Goal: Navigation & Orientation: Find specific page/section

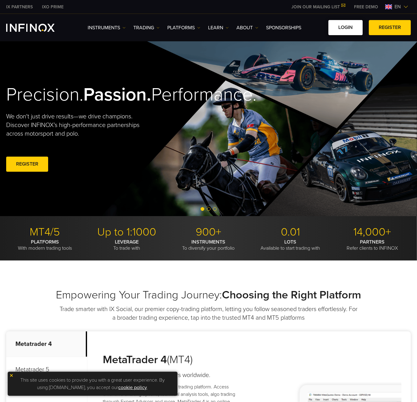
click at [354, 31] on link "LOGIN" at bounding box center [345, 27] width 34 height 15
click at [385, 28] on link "REGISTER" at bounding box center [390, 27] width 42 height 15
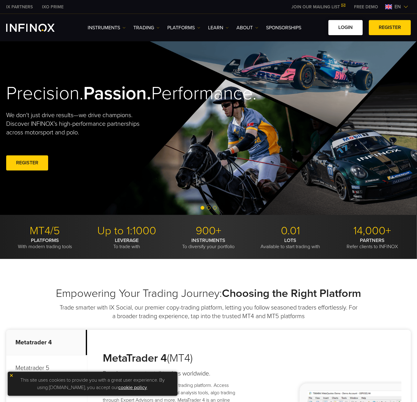
click at [349, 27] on link "LOGIN" at bounding box center [345, 27] width 34 height 15
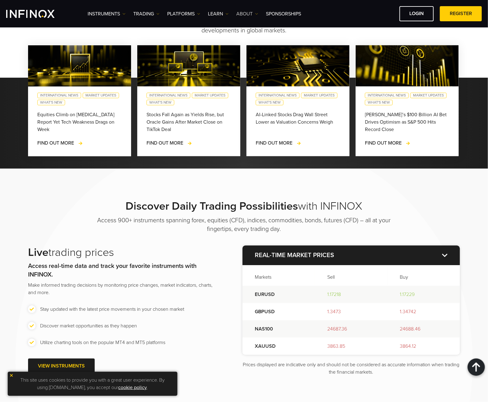
scroll to position [533, 0]
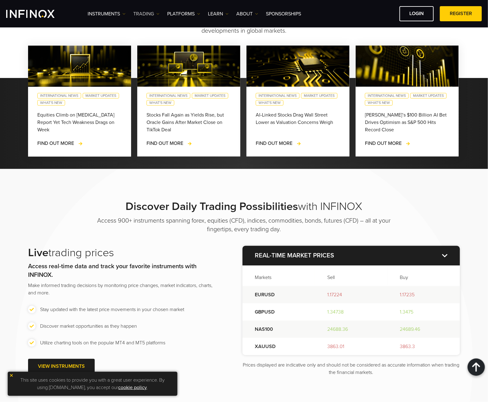
click at [146, 12] on link "TRADING" at bounding box center [146, 13] width 26 height 7
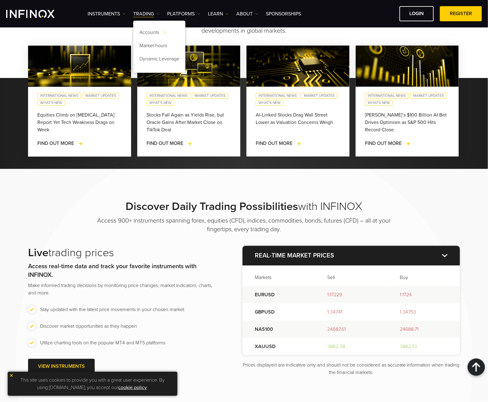
click at [416, 14] on link "REGISTER" at bounding box center [461, 13] width 42 height 15
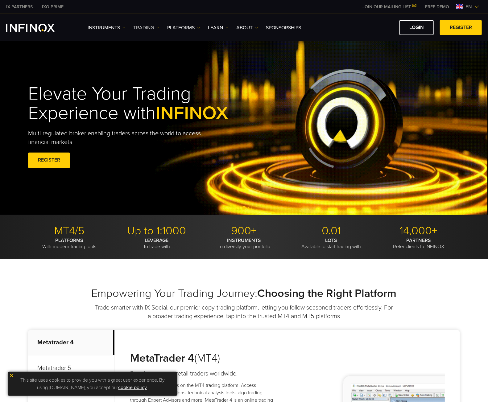
click at [142, 29] on link "TRADING" at bounding box center [146, 27] width 26 height 7
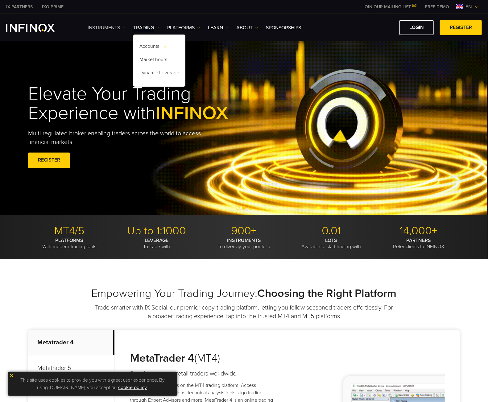
click at [108, 27] on link "Instruments" at bounding box center [107, 27] width 38 height 7
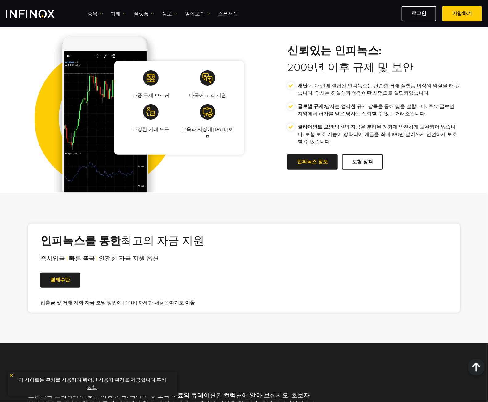
scroll to position [1059, 0]
